Goal: Task Accomplishment & Management: Complete application form

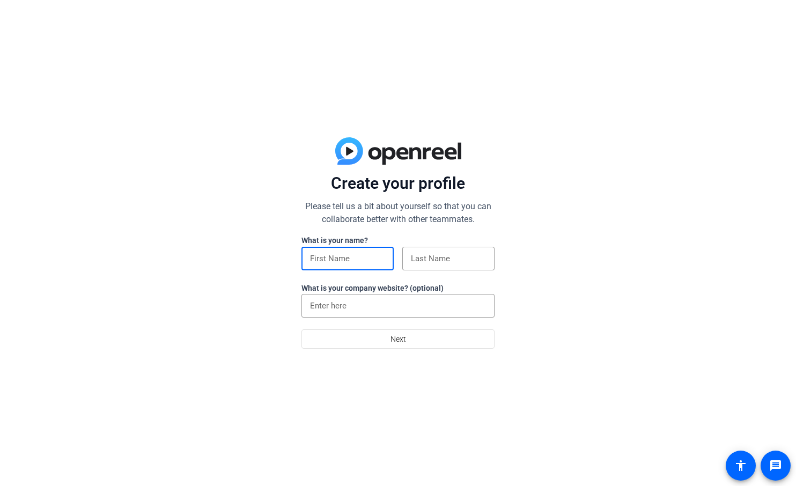
click at [337, 256] on input at bounding box center [347, 258] width 75 height 13
type input "[PERSON_NAME]"
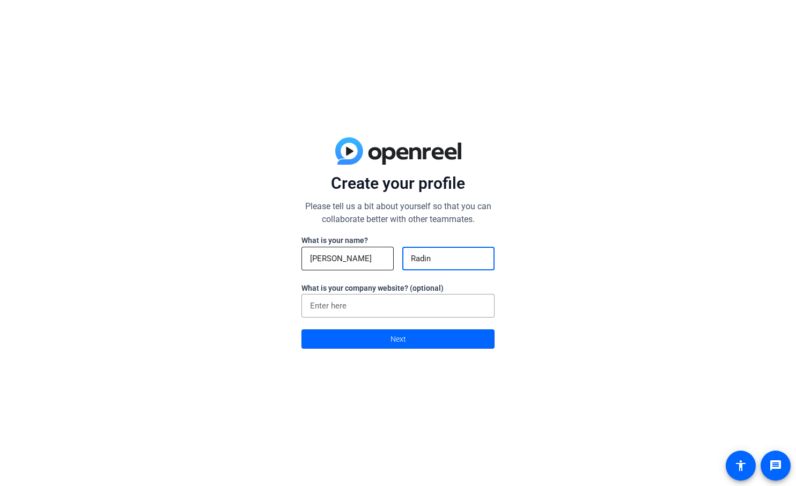
type input "Radin"
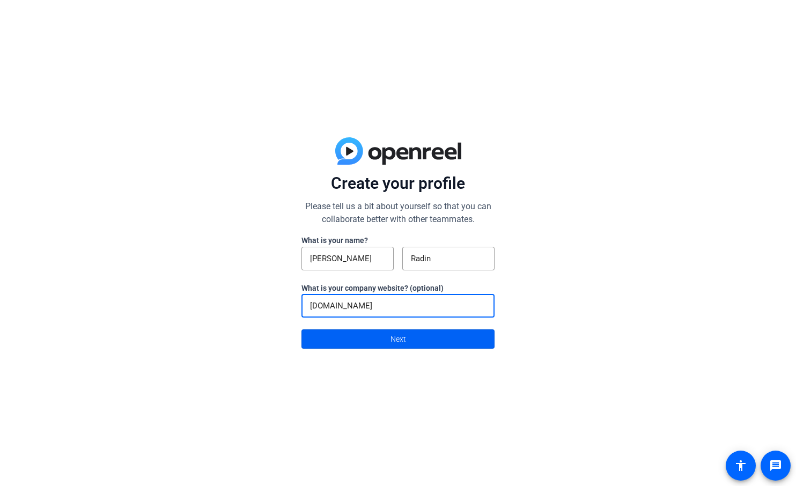
type input "[DOMAIN_NAME]"
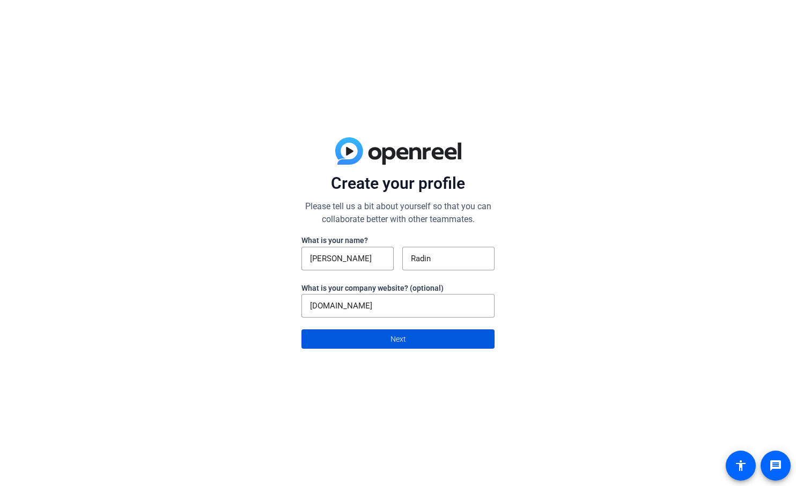
click at [390, 340] on span at bounding box center [398, 339] width 192 height 26
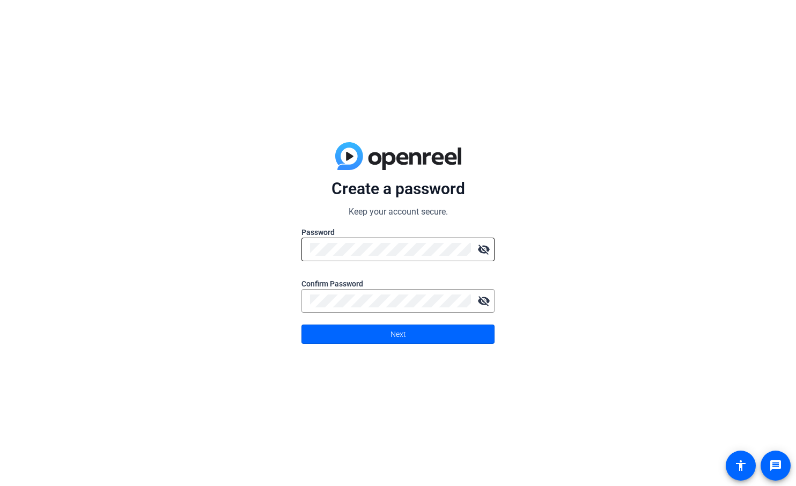
click at [483, 250] on mat-icon "visibility_off" at bounding box center [483, 249] width 21 height 21
click at [422, 334] on span at bounding box center [398, 334] width 192 height 26
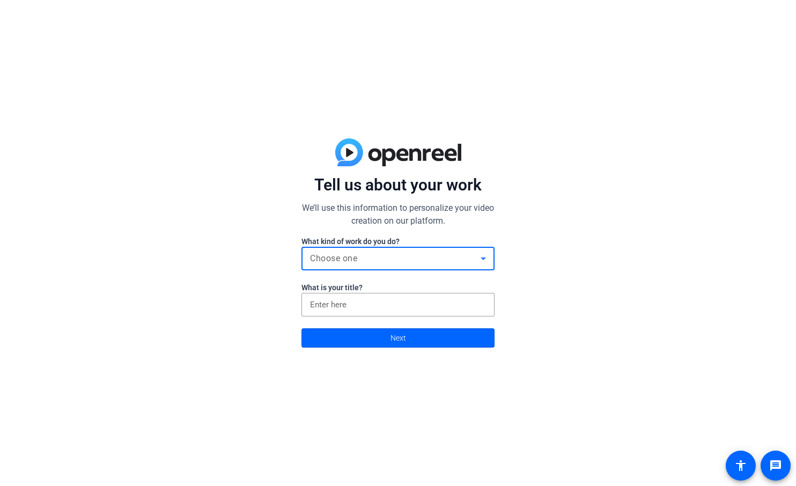
click at [356, 256] on span "Choose one" at bounding box center [333, 258] width 47 height 10
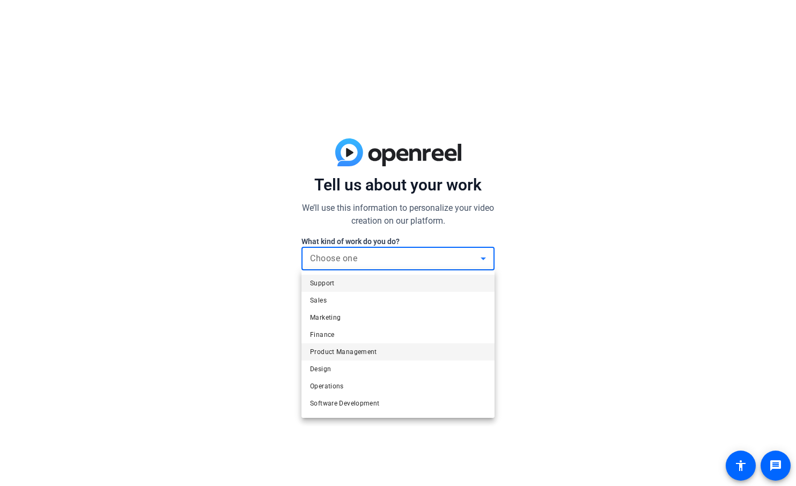
scroll to position [33, 0]
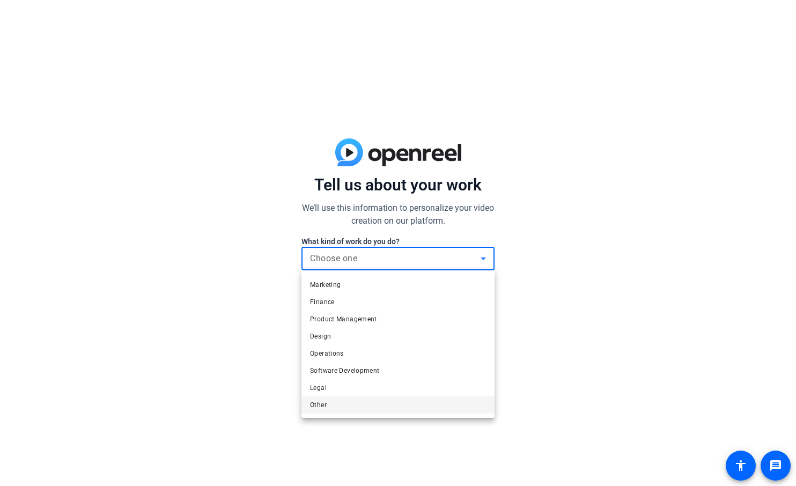
click at [333, 403] on mat-option "Other" at bounding box center [397, 404] width 193 height 17
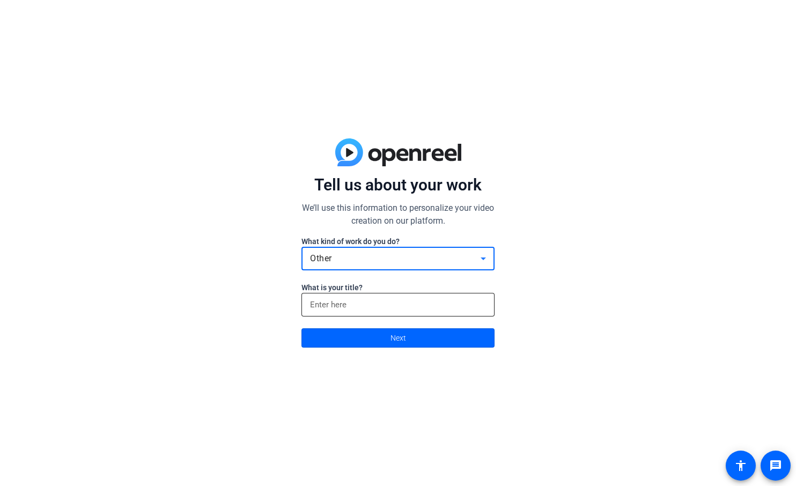
click at [368, 304] on input at bounding box center [398, 304] width 176 height 13
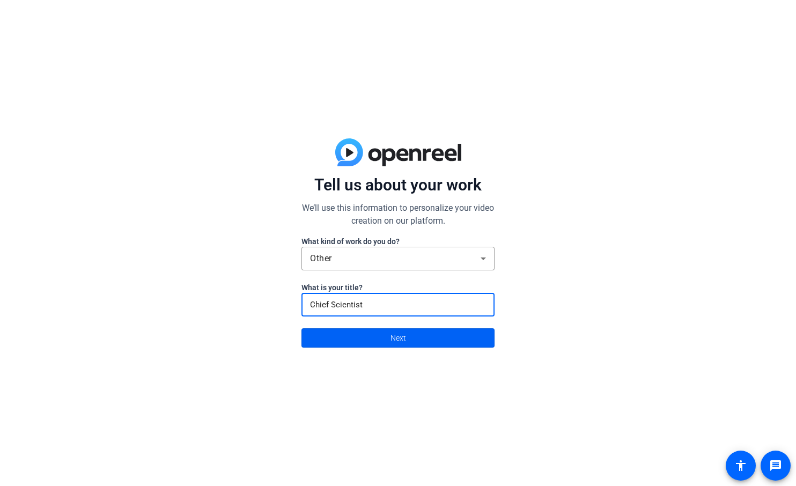
type input "Chief Scientist"
click at [385, 339] on span at bounding box center [398, 338] width 192 height 26
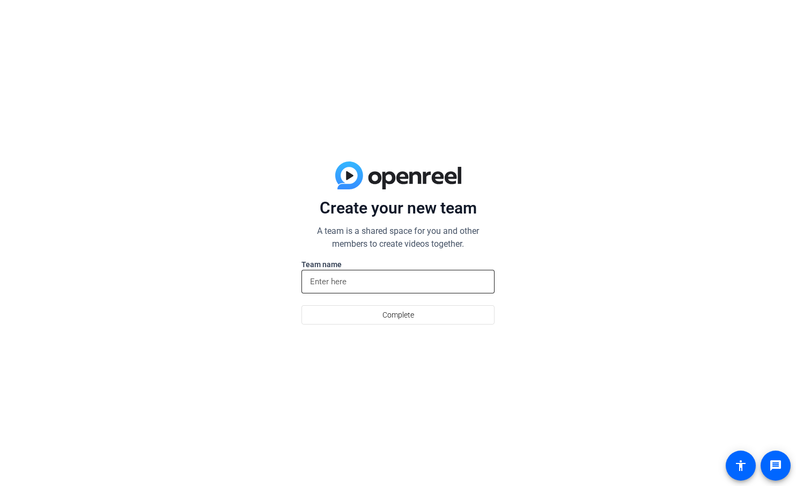
click at [344, 278] on input at bounding box center [398, 281] width 176 height 13
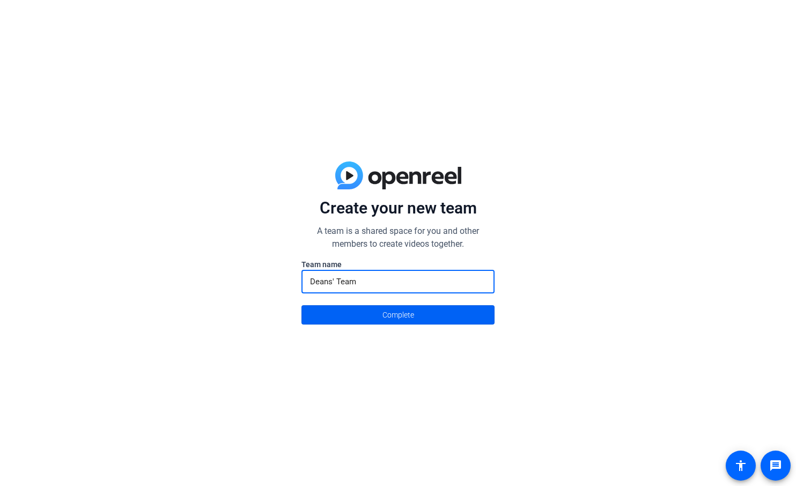
type input "Deans' Team"
click at [375, 311] on span at bounding box center [398, 315] width 192 height 26
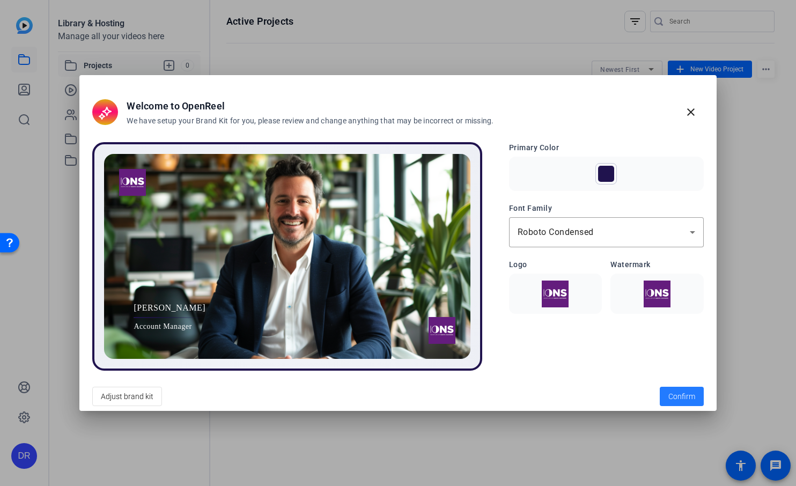
click at [672, 393] on span "Confirm" at bounding box center [681, 396] width 27 height 11
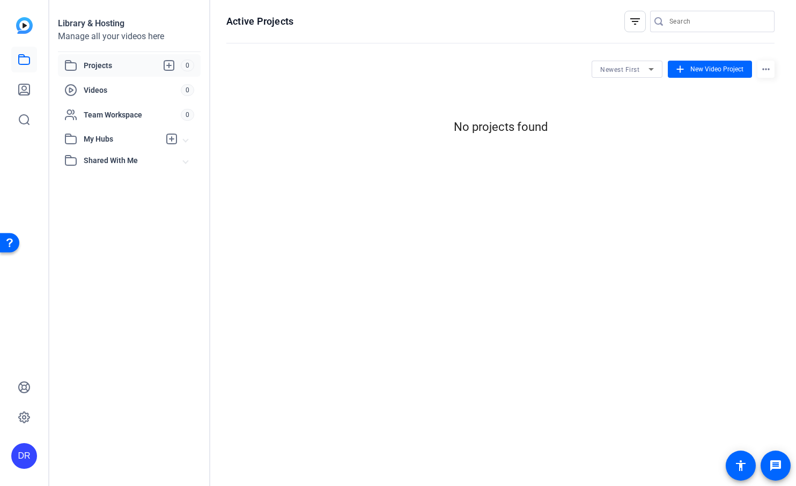
click at [627, 24] on div "filter_list" at bounding box center [634, 21] width 21 height 21
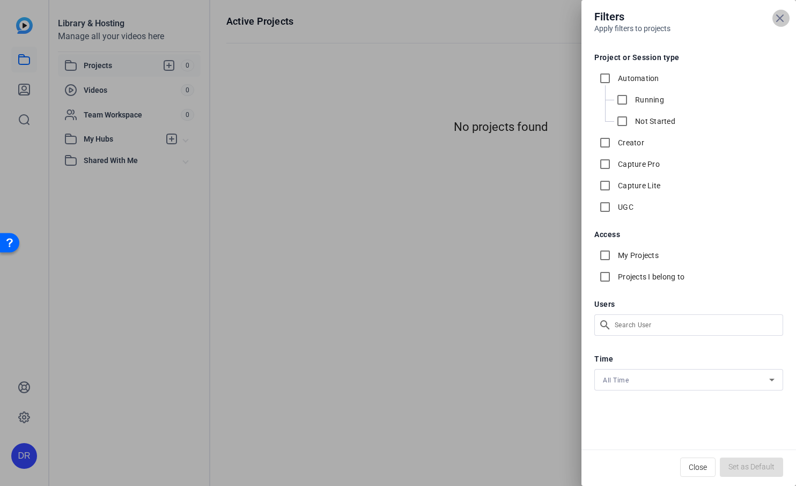
click at [778, 18] on icon at bounding box center [779, 18] width 13 height 13
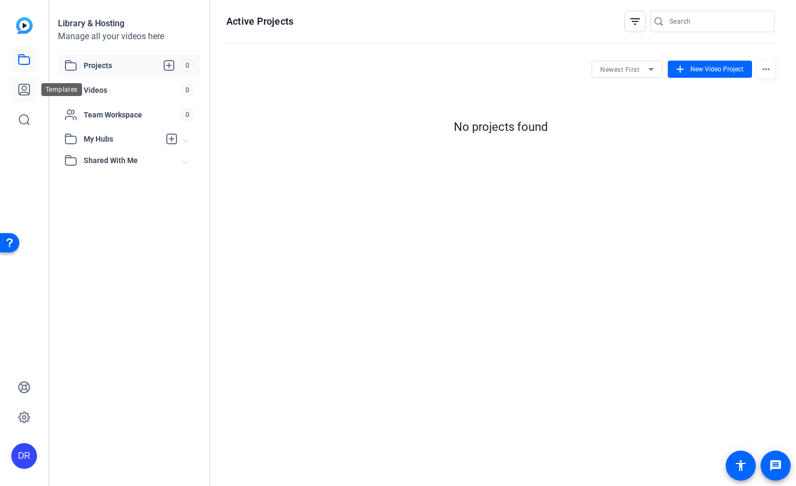
click at [25, 86] on icon at bounding box center [24, 89] width 11 height 11
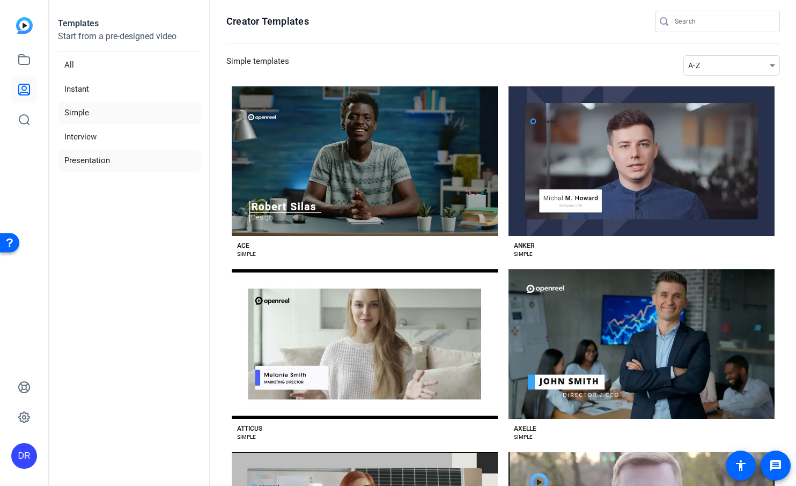
click at [99, 161] on li "Presentation" at bounding box center [129, 161] width 143 height 22
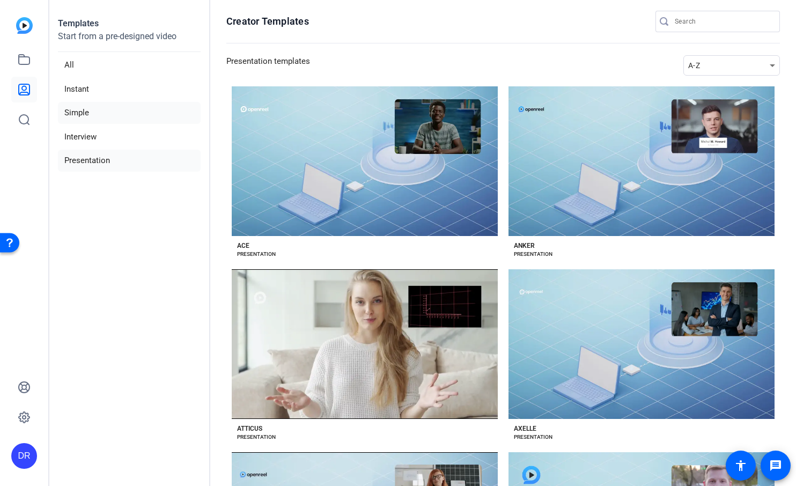
click at [69, 117] on li "Simple" at bounding box center [129, 113] width 143 height 22
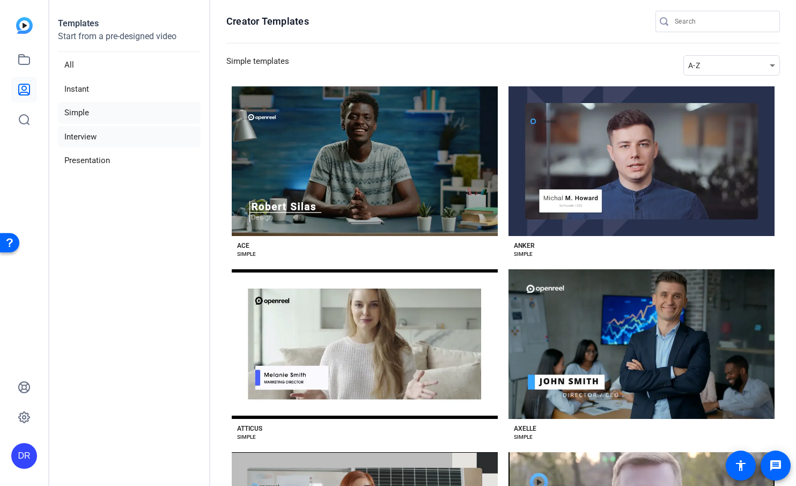
click at [91, 134] on li "Interview" at bounding box center [129, 137] width 143 height 22
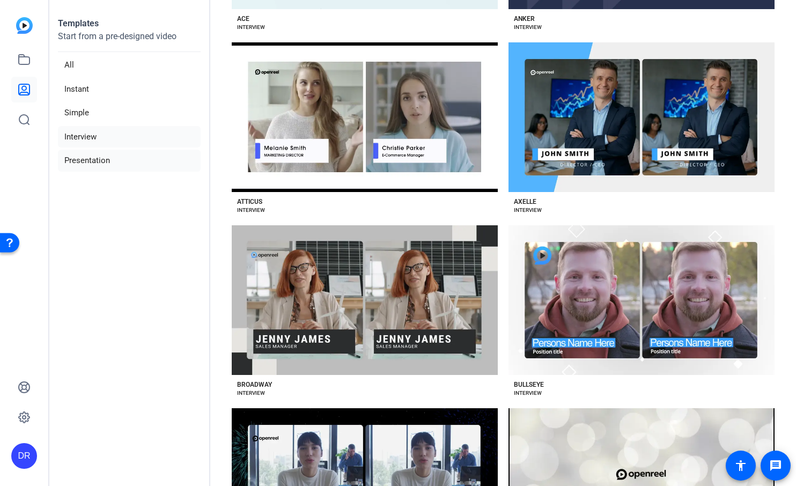
scroll to position [107, 0]
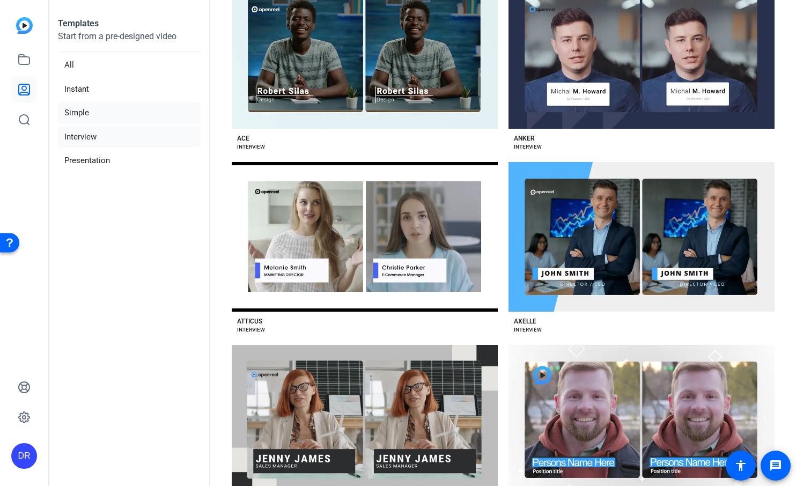
click at [69, 113] on li "Simple" at bounding box center [129, 113] width 143 height 22
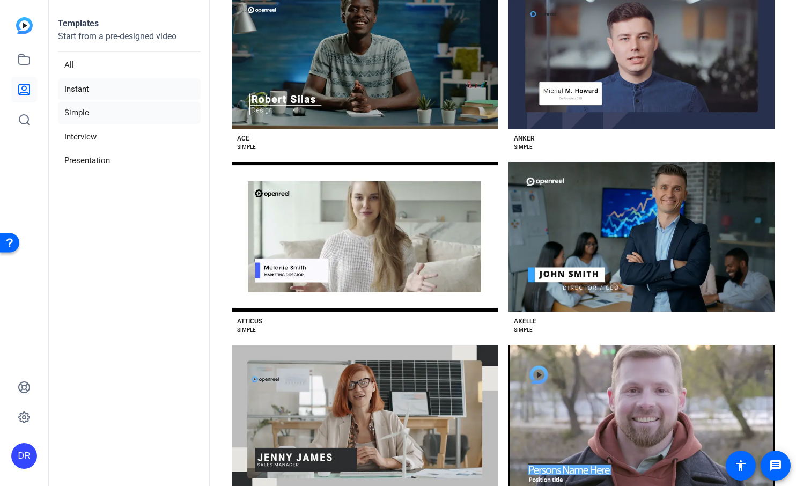
click at [69, 85] on li "Instant" at bounding box center [129, 89] width 143 height 22
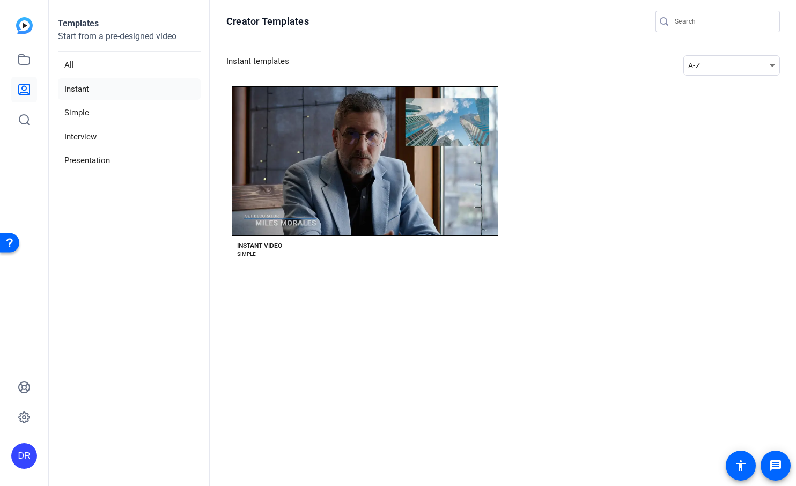
scroll to position [0, 0]
click at [11, 243] on div "Open Resource Center" at bounding box center [9, 242] width 9 height 9
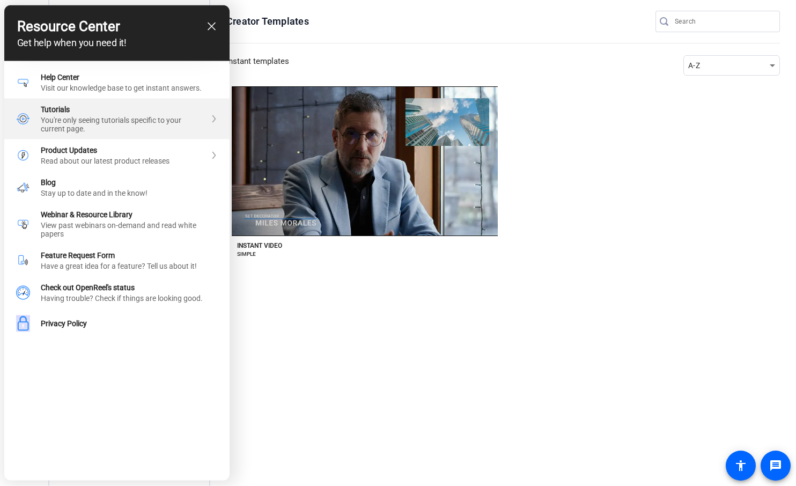
click at [152, 120] on div "You're only seeing tutorials specific to your current page." at bounding box center [123, 124] width 165 height 17
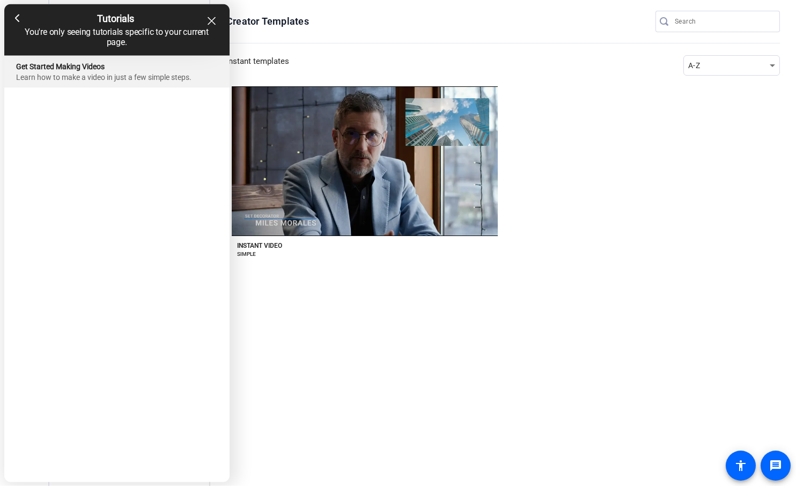
click at [104, 66] on div "Get Started Making Videos" at bounding box center [117, 66] width 202 height 9
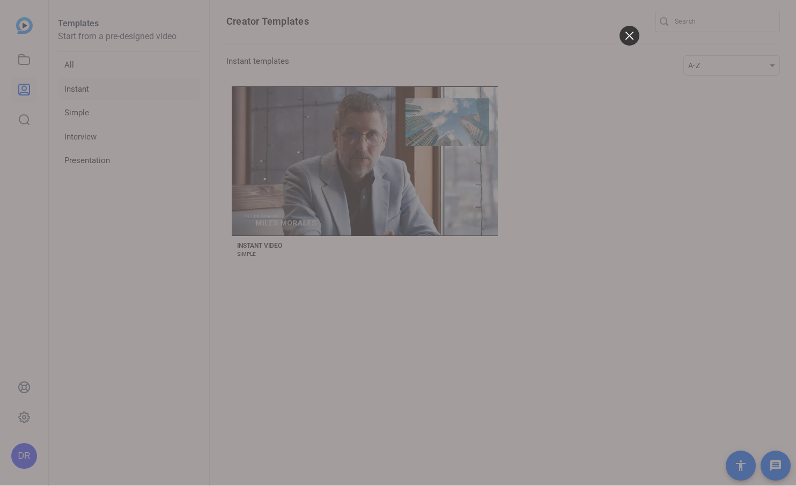
click at [627, 32] on icon at bounding box center [629, 36] width 8 height 8
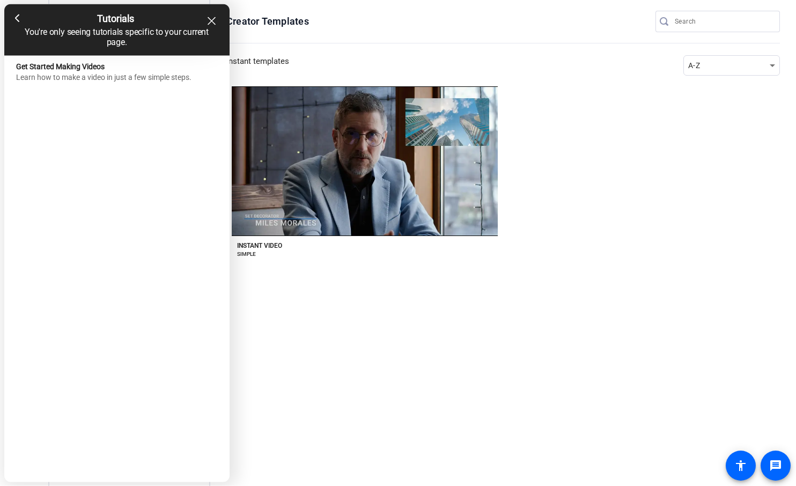
click at [311, 292] on div at bounding box center [398, 243] width 796 height 486
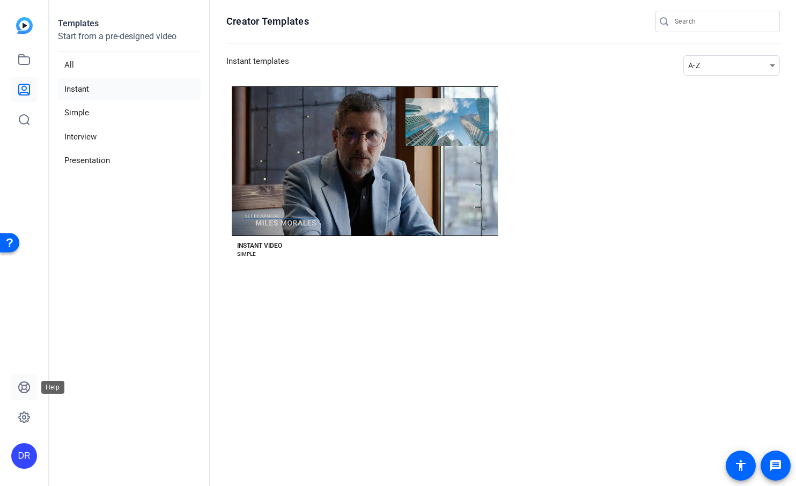
click at [21, 384] on icon at bounding box center [24, 387] width 11 height 11
